Goal: Information Seeking & Learning: Find specific fact

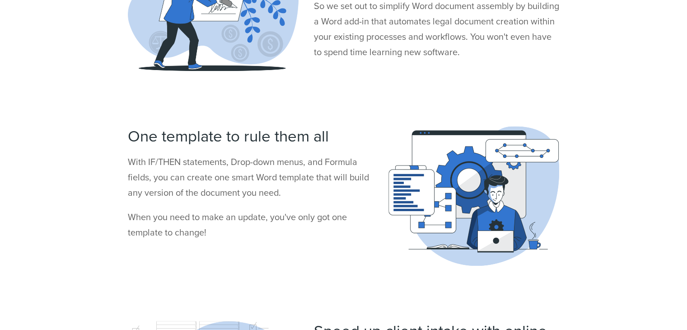
scroll to position [1676, 0]
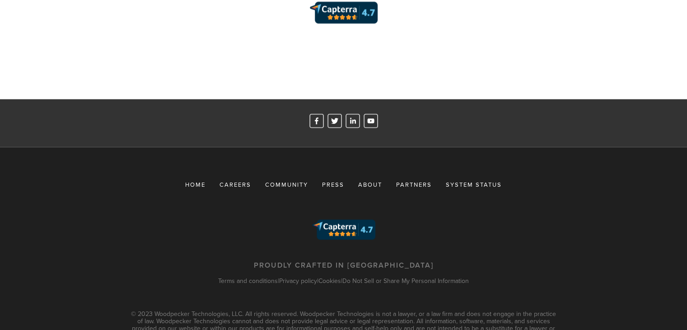
click at [293, 275] on link "Privacy policy" at bounding box center [298, 279] width 38 height 9
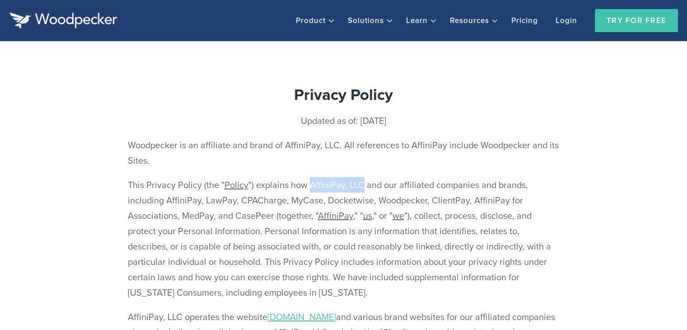
drag, startPoint x: 308, startPoint y: 185, endPoint x: 358, endPoint y: 185, distance: 49.7
click at [358, 185] on p "This Privacy Policy (the " Policy ") explains how AffiniPay, LLC and our affili…" at bounding box center [344, 238] width 432 height 123
copy p "AffiniPay, LLC"
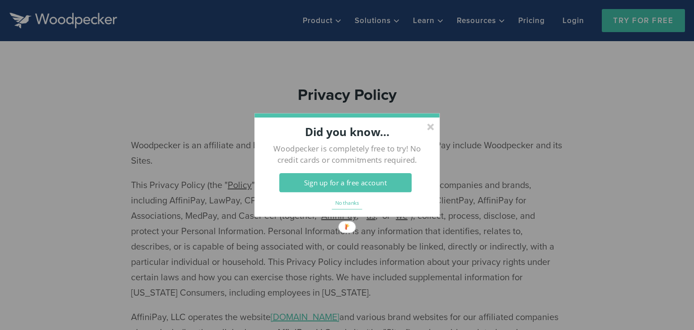
click at [428, 126] on div at bounding box center [430, 126] width 7 height 7
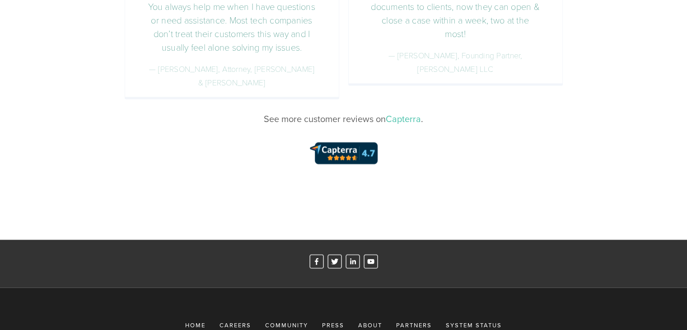
scroll to position [1676, 0]
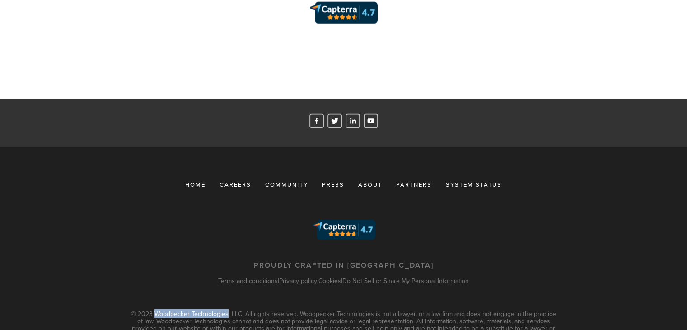
drag, startPoint x: 154, startPoint y: 268, endPoint x: 227, endPoint y: 265, distance: 73.2
click at [227, 309] on div "© 2023 Woodpecker Technologies, LLC. All rights reserved. Woodpecker Technologi…" at bounding box center [344, 323] width 432 height 29
copy div "Woodpecker Technologies"
